Goal: Navigation & Orientation: Find specific page/section

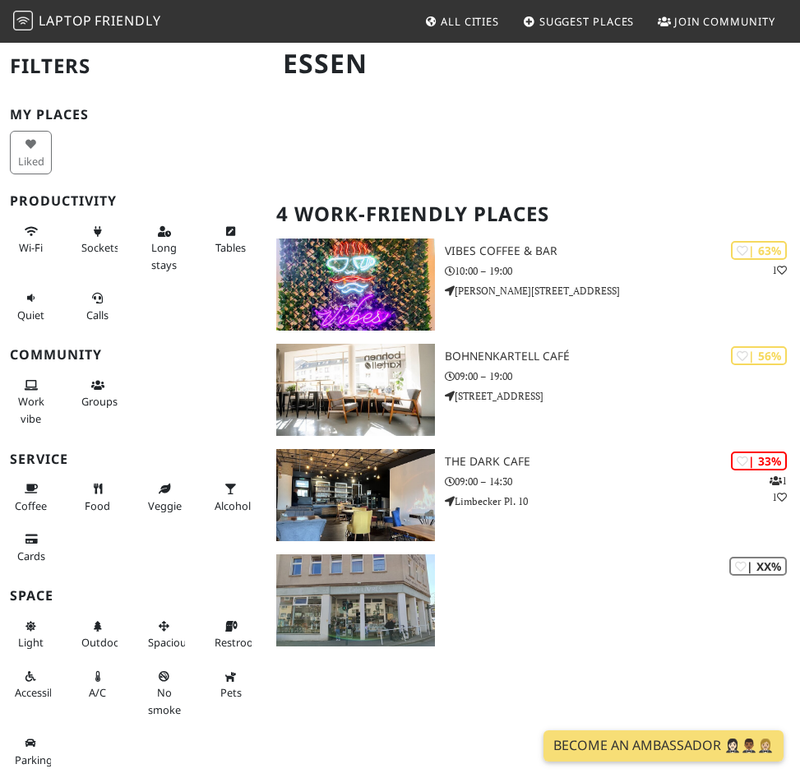
scroll to position [188, 0]
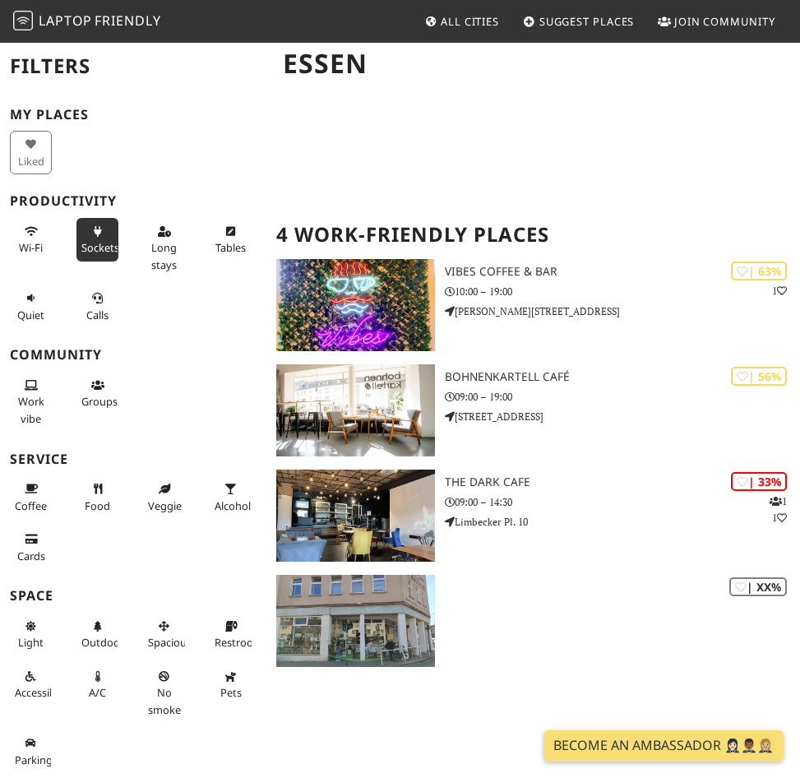
click at [89, 244] on span "Sockets" at bounding box center [100, 247] width 38 height 15
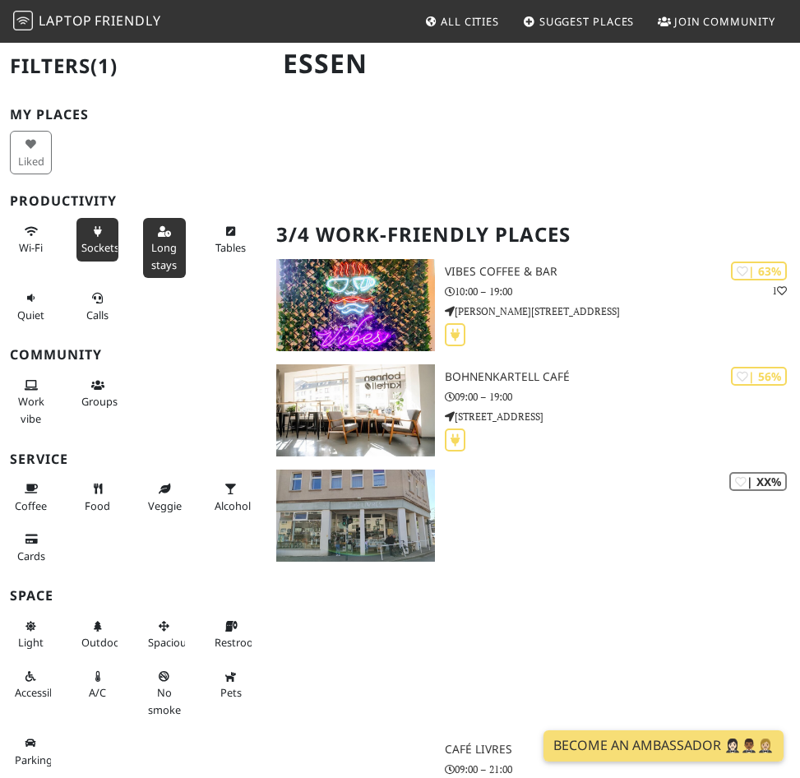
click at [165, 246] on span "Long stays" at bounding box center [164, 255] width 26 height 31
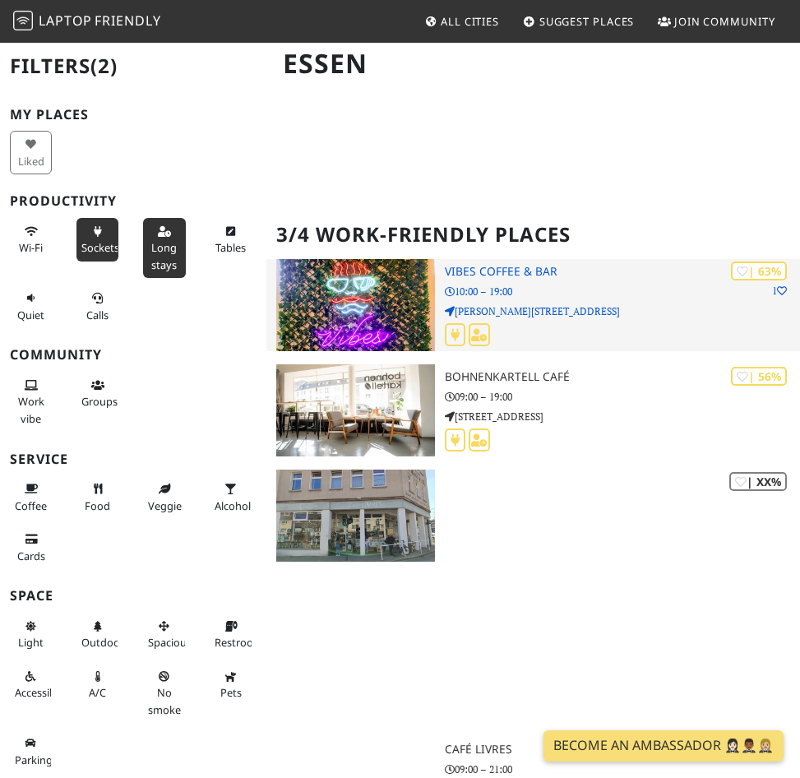
click at [495, 274] on h3 "Vibes Coffee & Bar" at bounding box center [622, 272] width 355 height 14
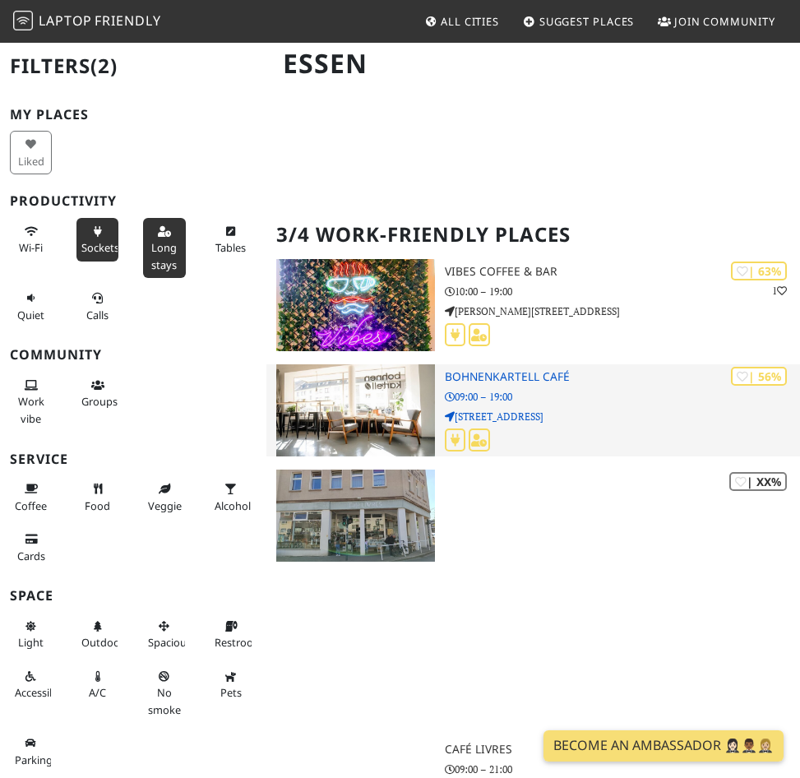
click at [402, 386] on img at bounding box center [355, 410] width 158 height 92
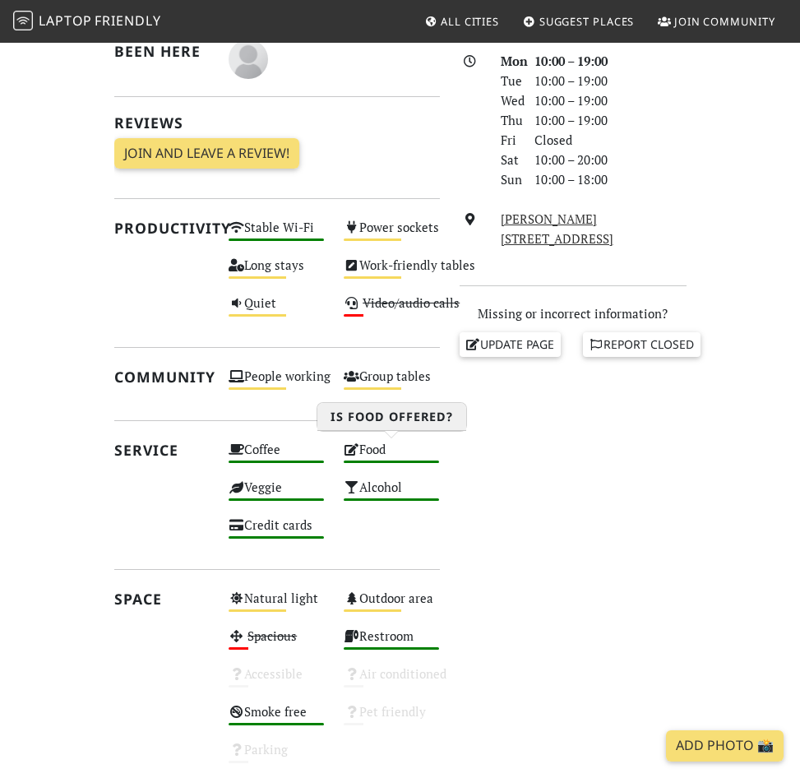
scroll to position [435, 0]
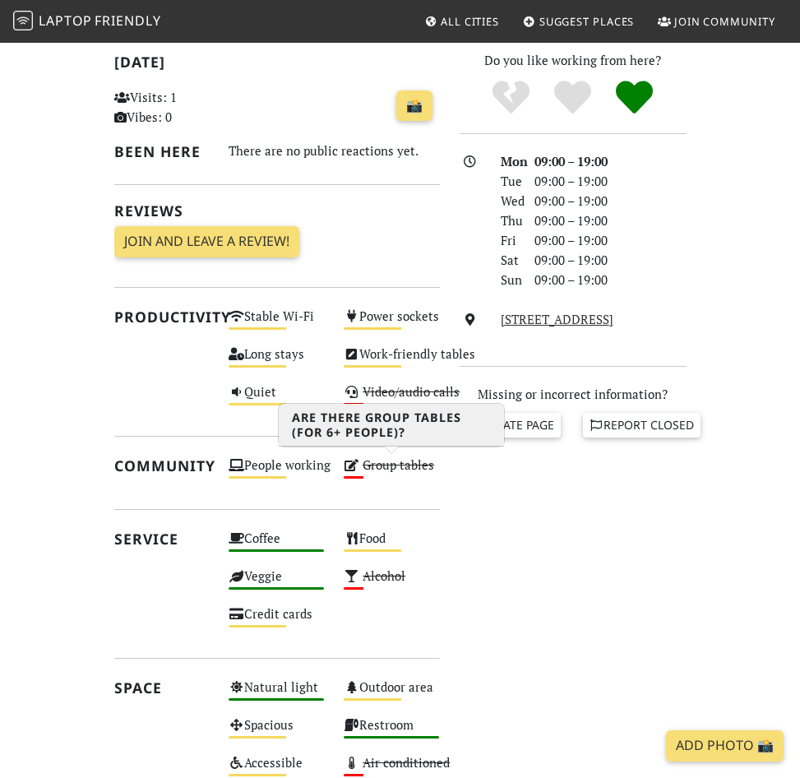
scroll to position [329, 0]
